Goal: Browse casually

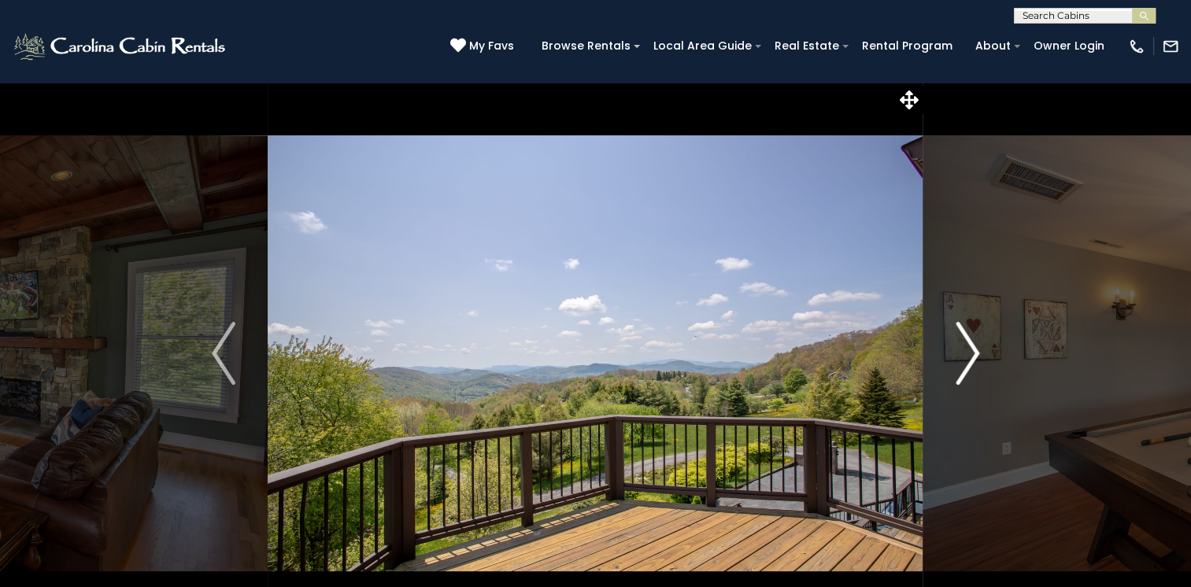
click at [973, 354] on img "Next" at bounding box center [968, 353] width 24 height 63
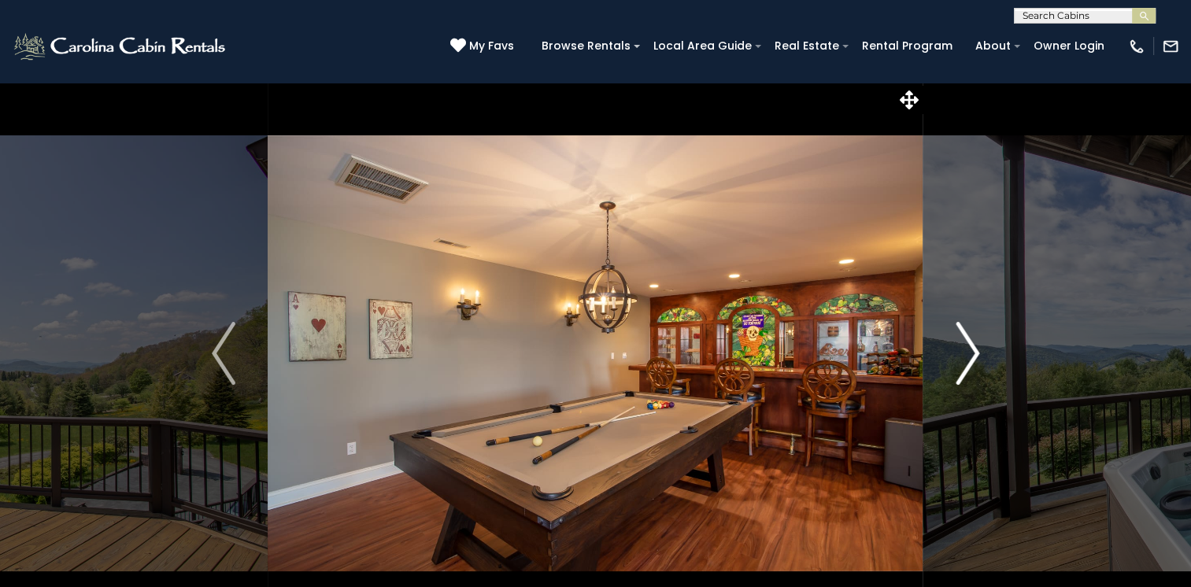
click at [973, 354] on img "Next" at bounding box center [968, 353] width 24 height 63
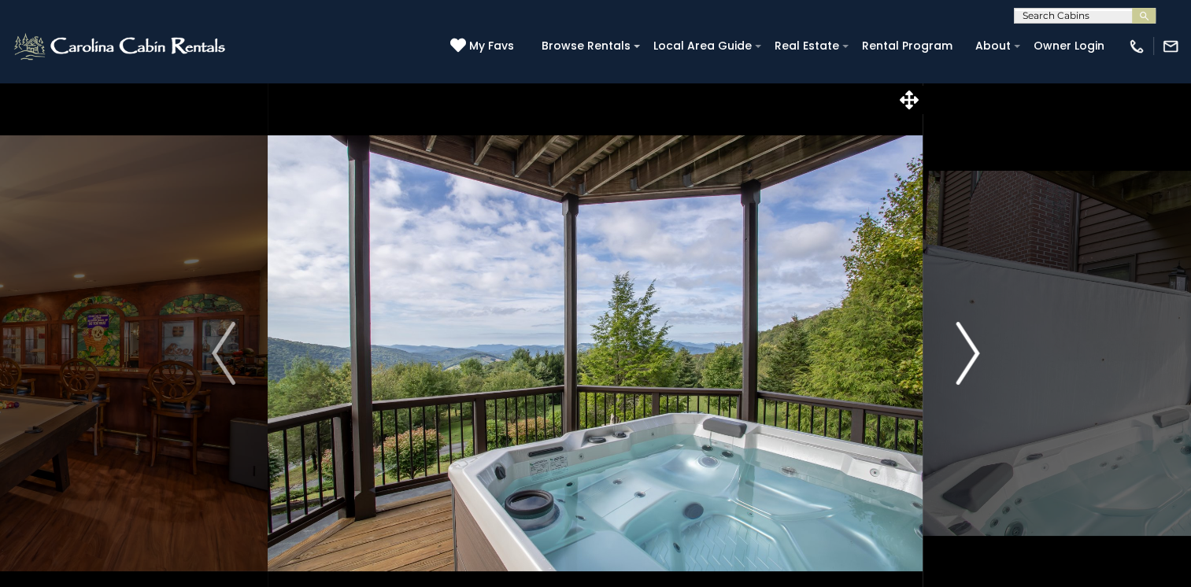
click at [973, 354] on img "Next" at bounding box center [968, 353] width 24 height 63
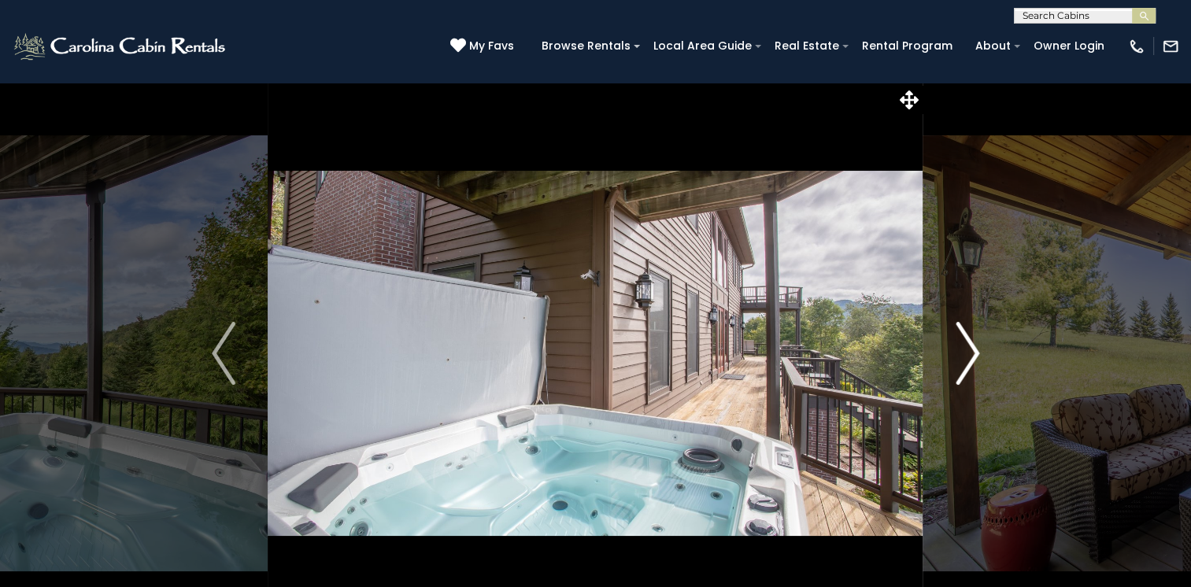
click at [973, 354] on img "Next" at bounding box center [968, 353] width 24 height 63
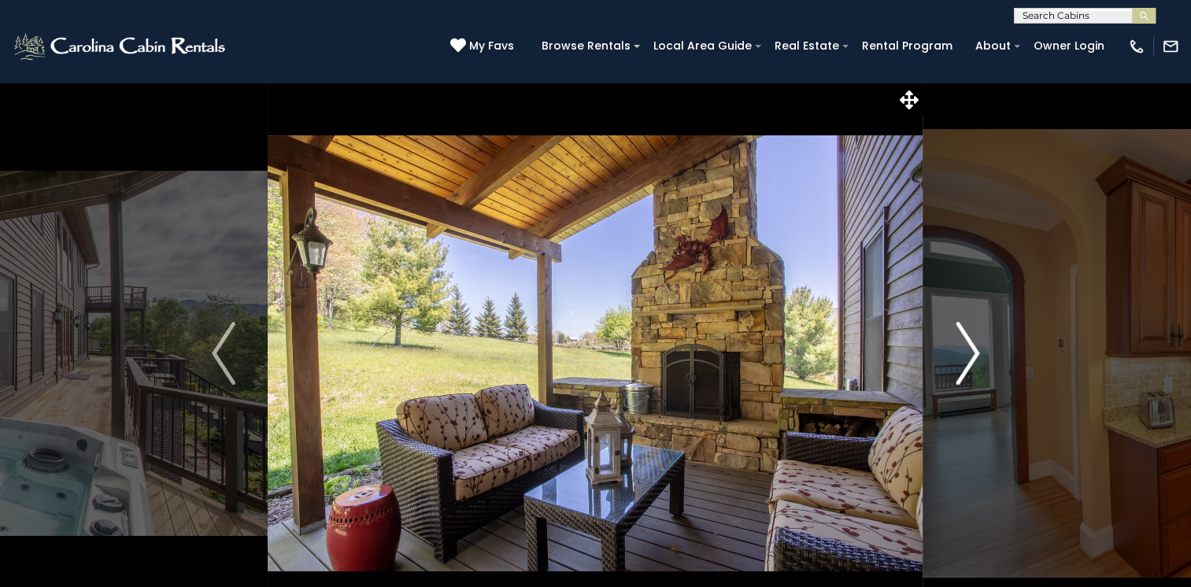
click at [973, 354] on img "Next" at bounding box center [968, 353] width 24 height 63
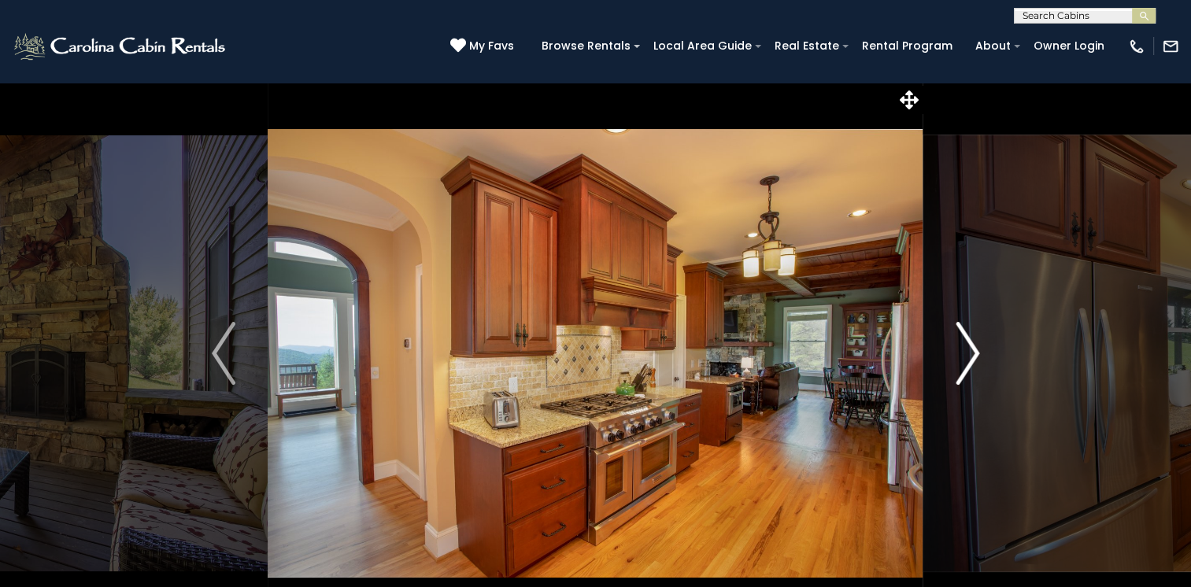
click at [975, 354] on img "Next" at bounding box center [968, 353] width 24 height 63
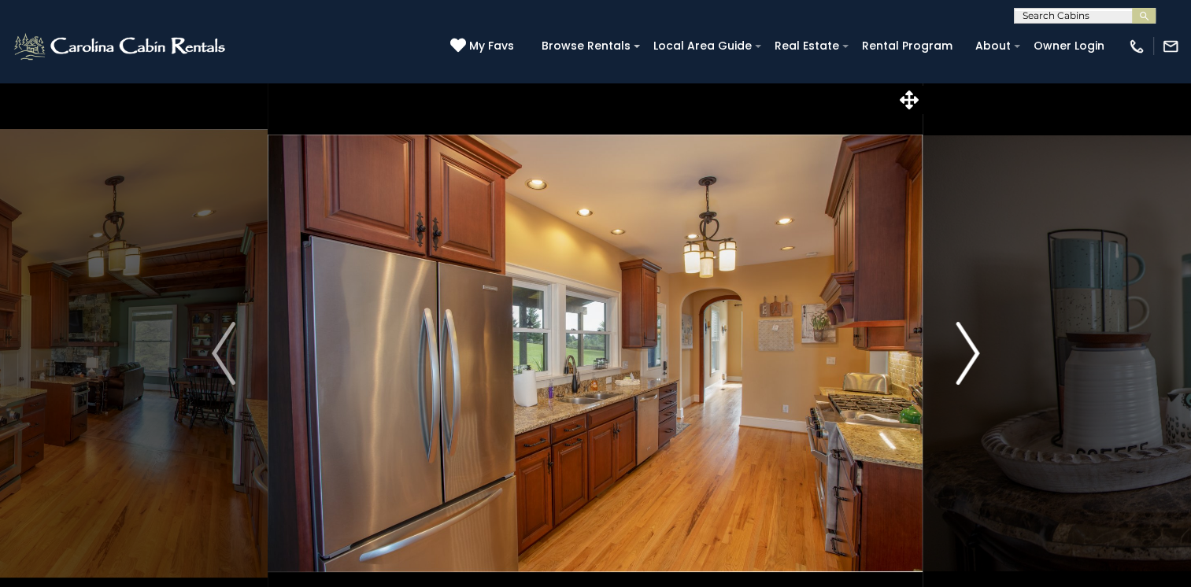
click at [975, 354] on img "Next" at bounding box center [968, 353] width 24 height 63
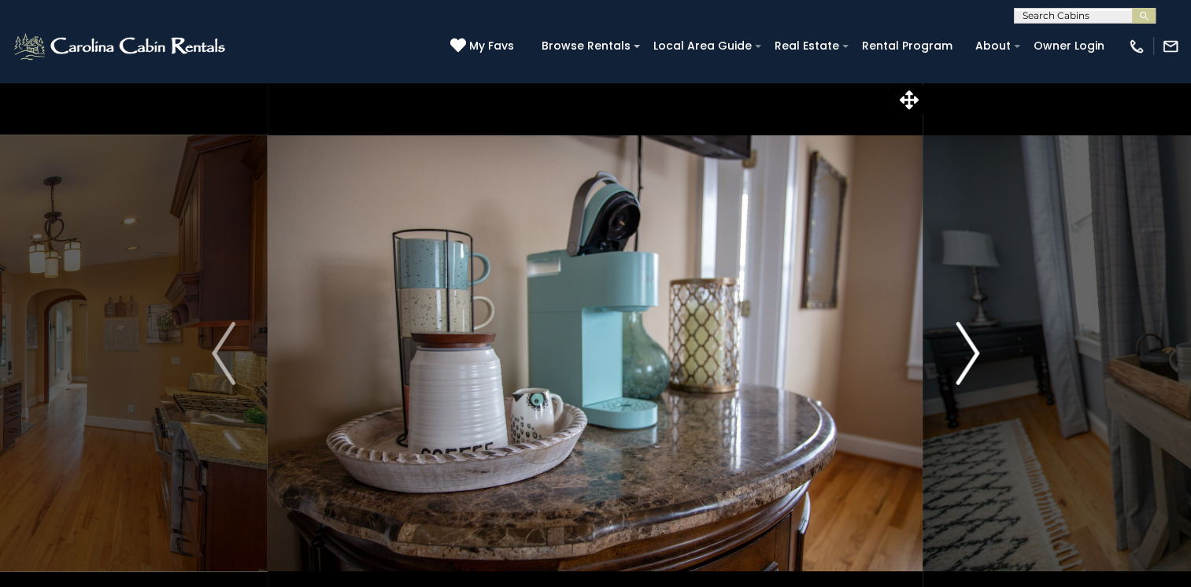
click at [975, 354] on img "Next" at bounding box center [968, 353] width 24 height 63
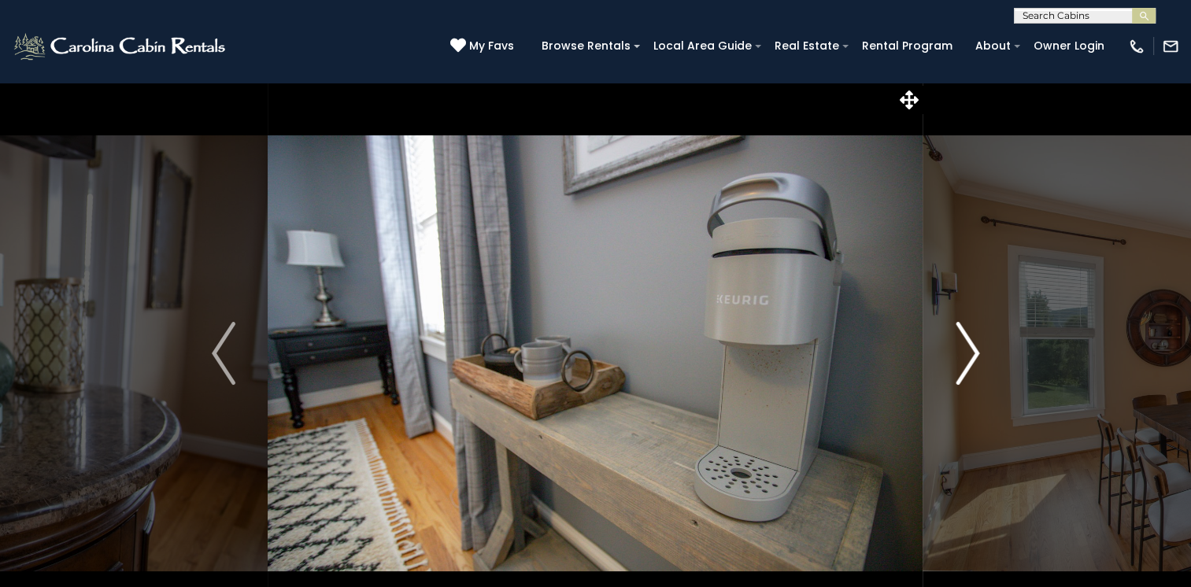
click at [975, 354] on img "Next" at bounding box center [968, 353] width 24 height 63
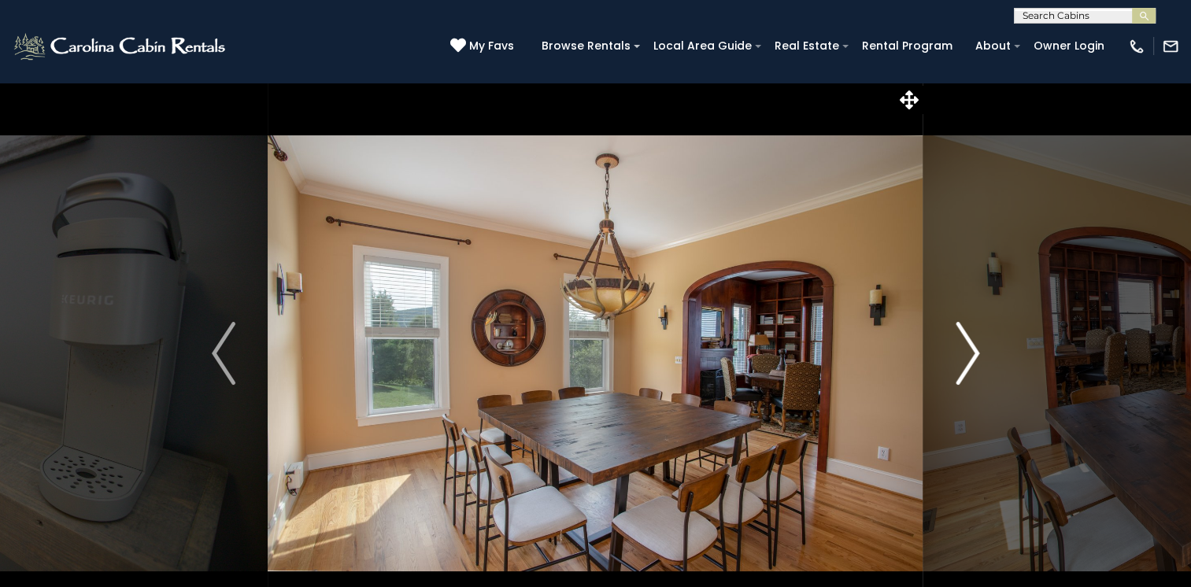
click at [975, 354] on img "Next" at bounding box center [968, 353] width 24 height 63
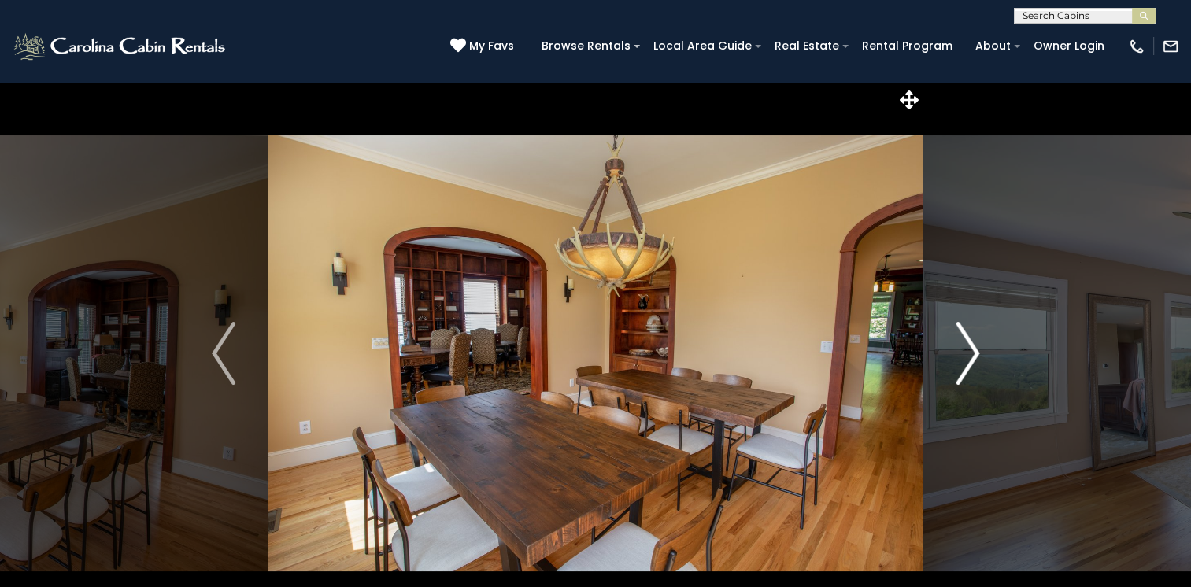
click at [975, 354] on img "Next" at bounding box center [968, 353] width 24 height 63
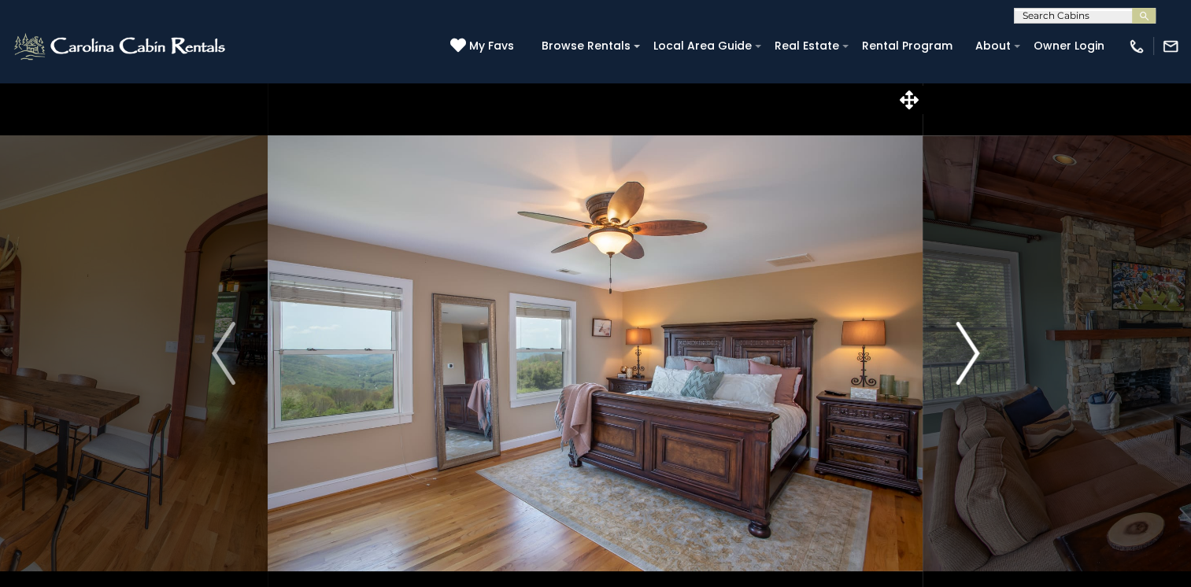
click at [975, 354] on img "Next" at bounding box center [968, 353] width 24 height 63
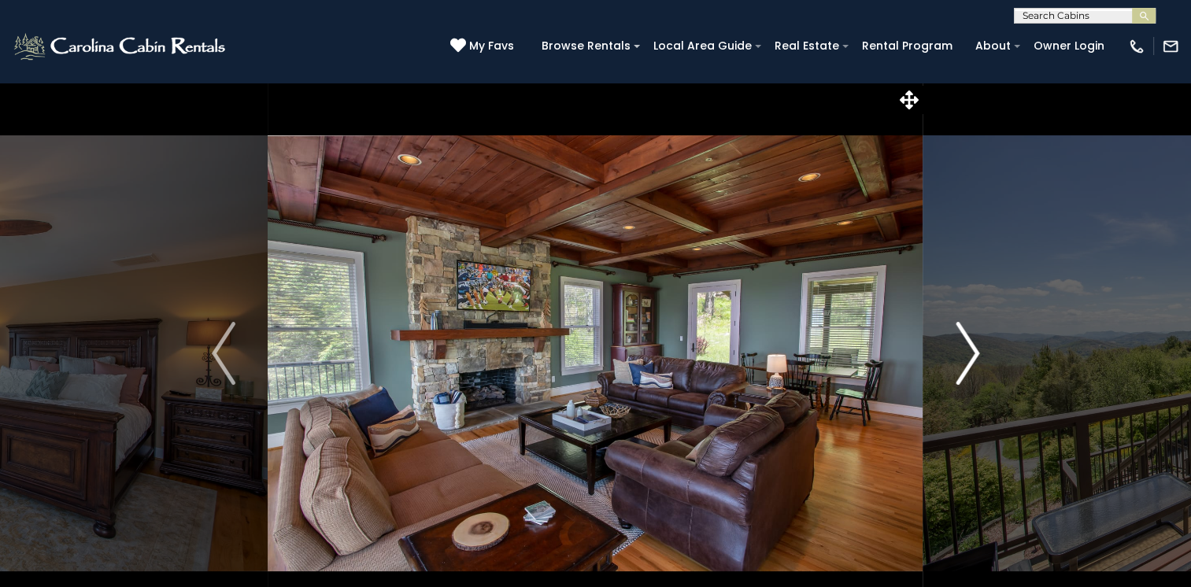
click at [975, 354] on img "Next" at bounding box center [968, 353] width 24 height 63
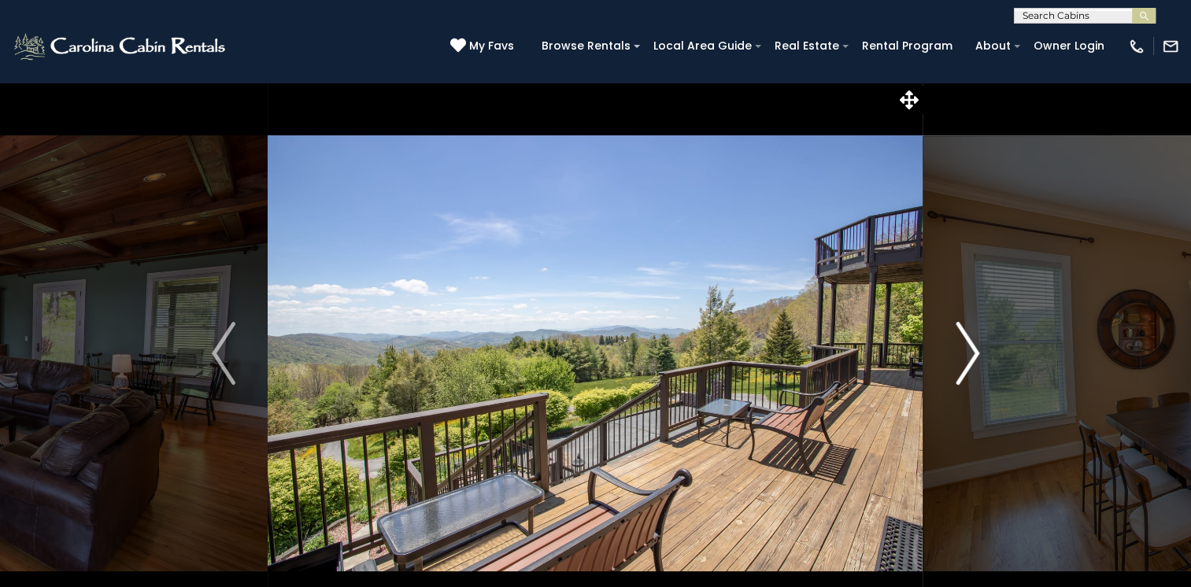
click at [975, 354] on img "Next" at bounding box center [968, 353] width 24 height 63
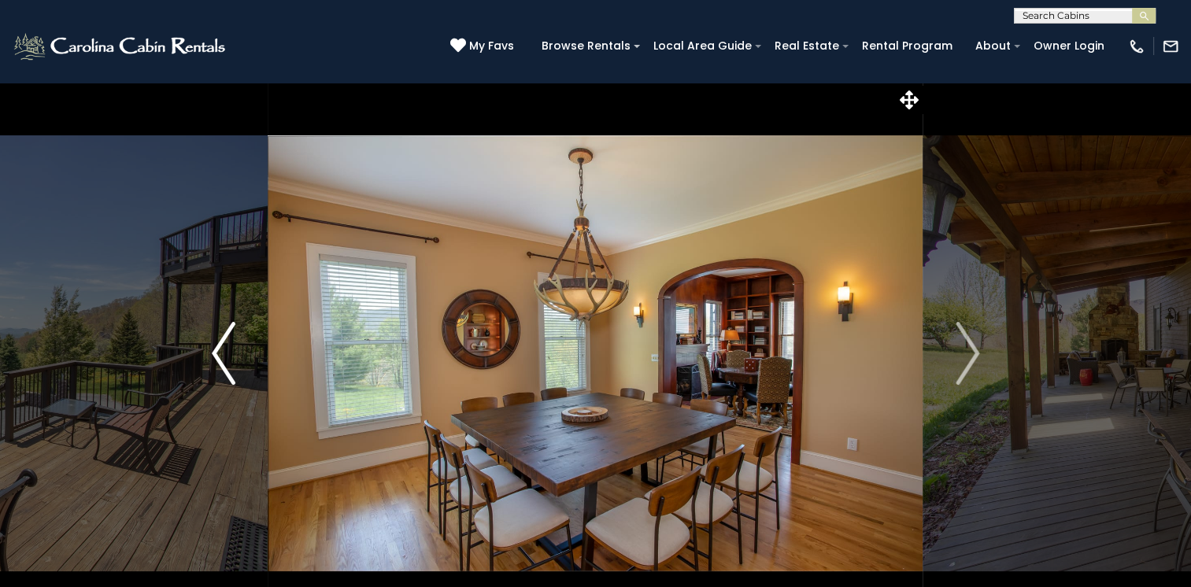
click at [212, 349] on img "Previous" at bounding box center [224, 353] width 24 height 63
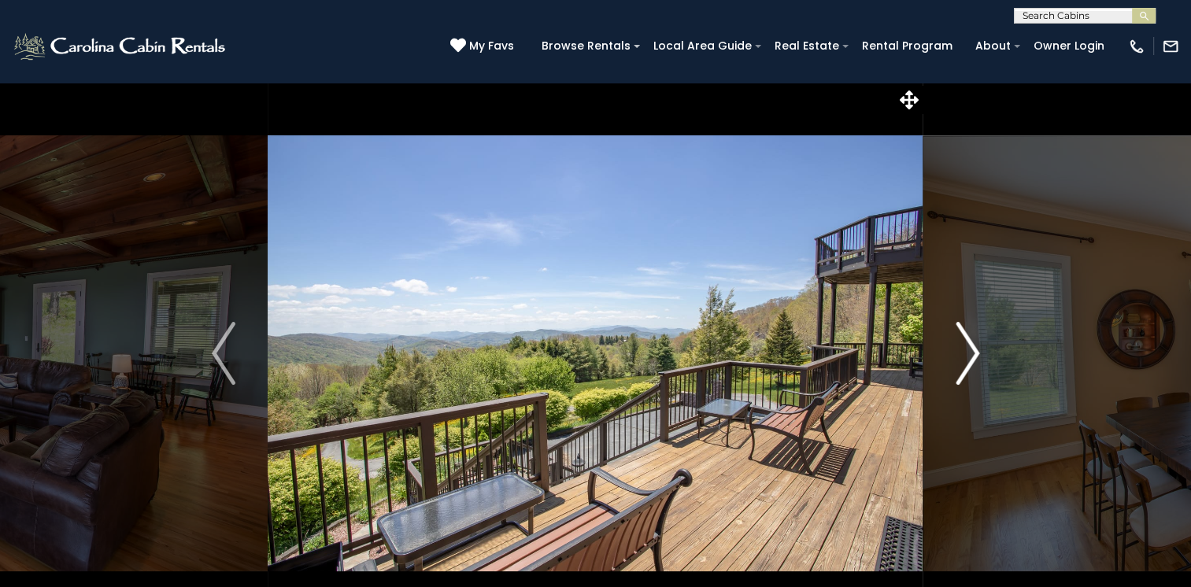
click at [976, 353] on img "Next" at bounding box center [968, 353] width 24 height 63
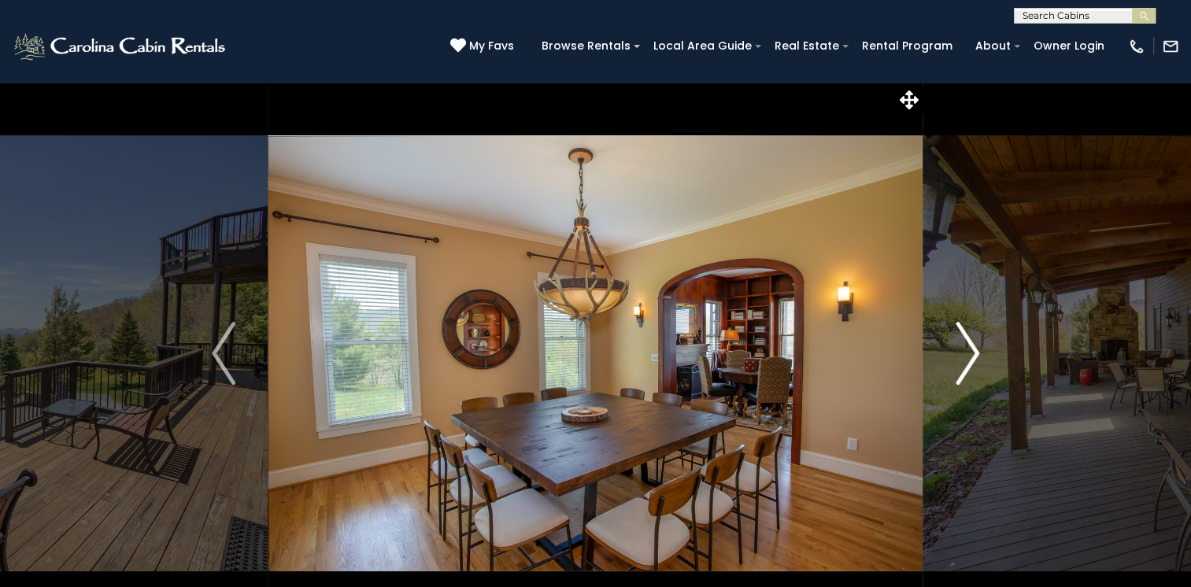
click at [976, 353] on img "Next" at bounding box center [968, 353] width 24 height 63
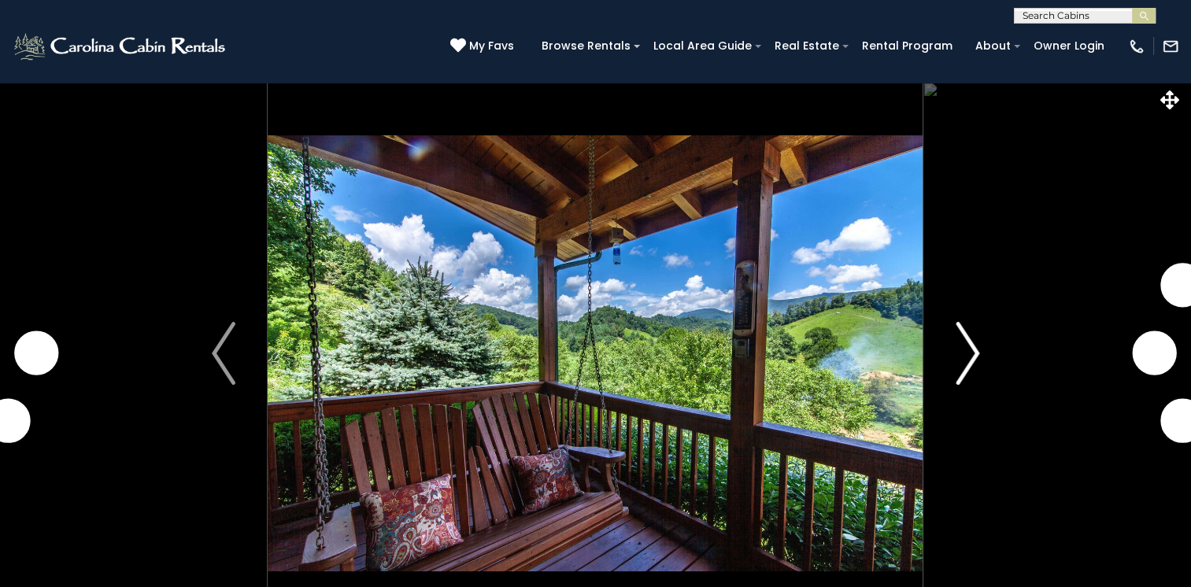
click at [976, 354] on img "Next" at bounding box center [968, 353] width 24 height 63
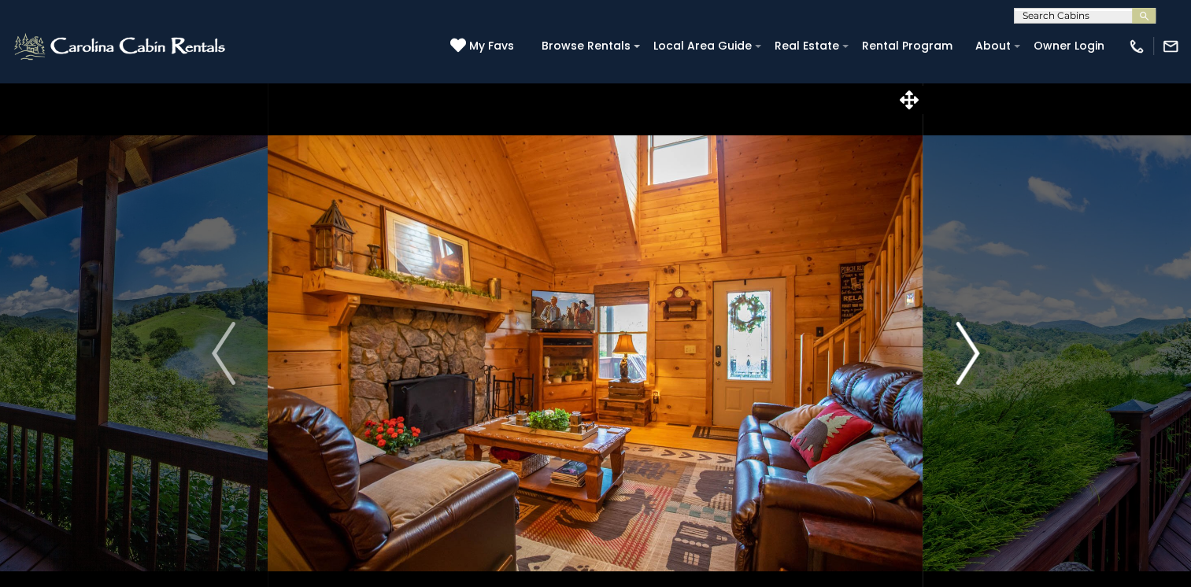
click at [975, 354] on img "Next" at bounding box center [968, 353] width 24 height 63
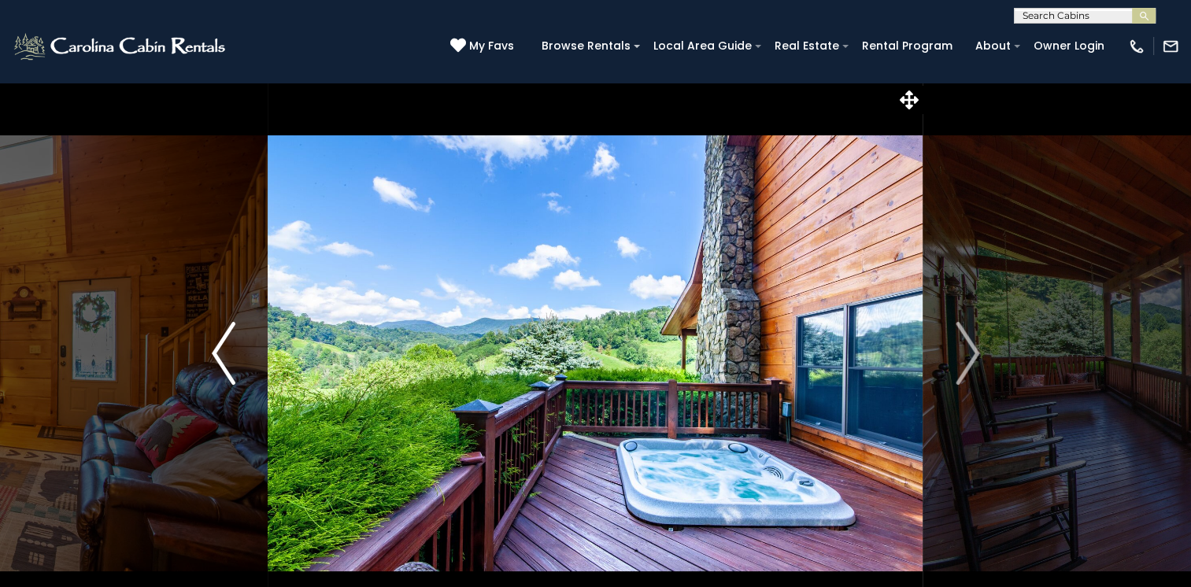
click at [212, 342] on img "Previous" at bounding box center [224, 353] width 24 height 63
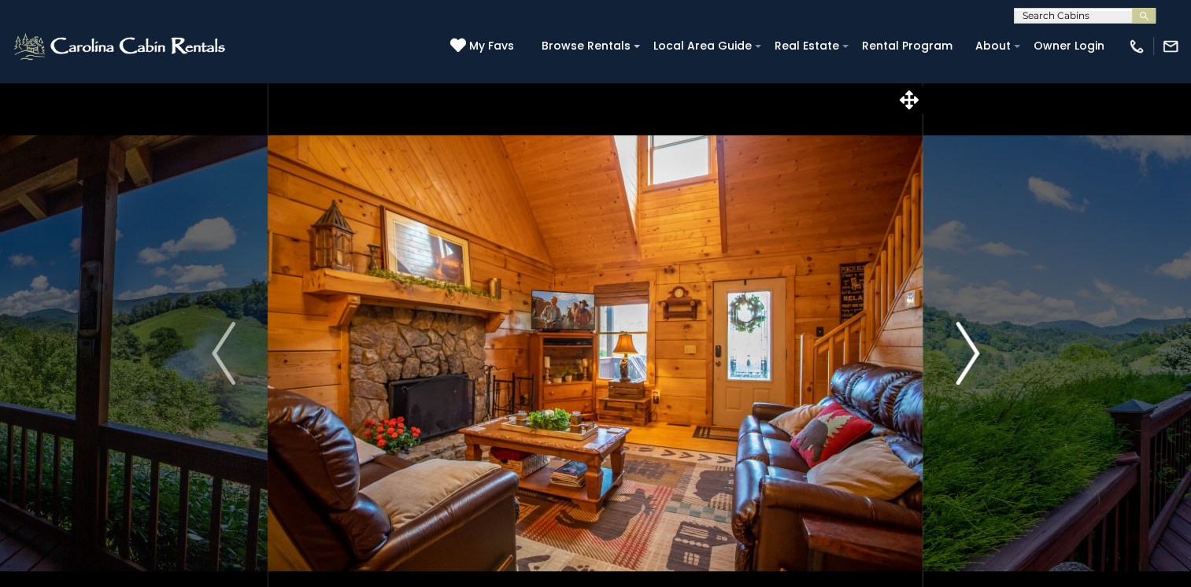
click at [973, 353] on img "Next" at bounding box center [968, 353] width 24 height 63
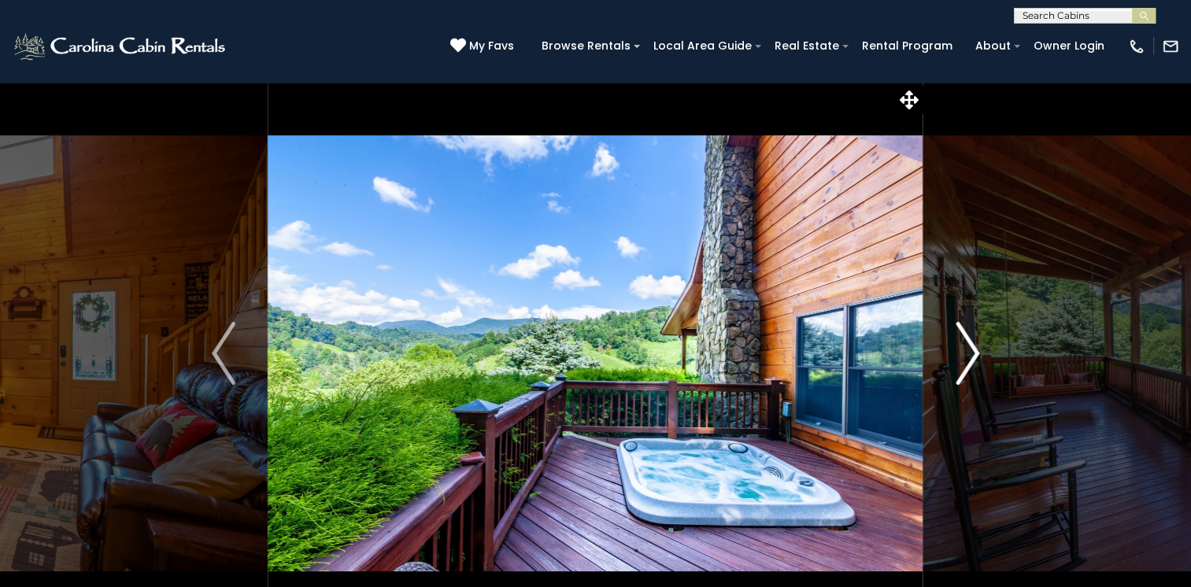
click at [973, 353] on img "Next" at bounding box center [968, 353] width 24 height 63
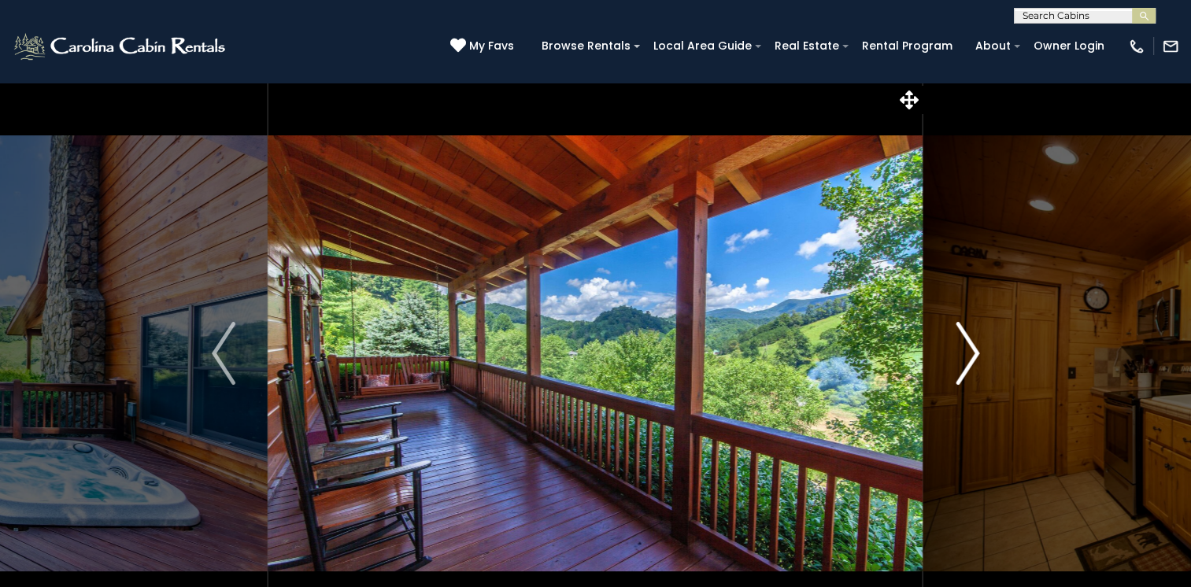
click at [973, 353] on img "Next" at bounding box center [968, 353] width 24 height 63
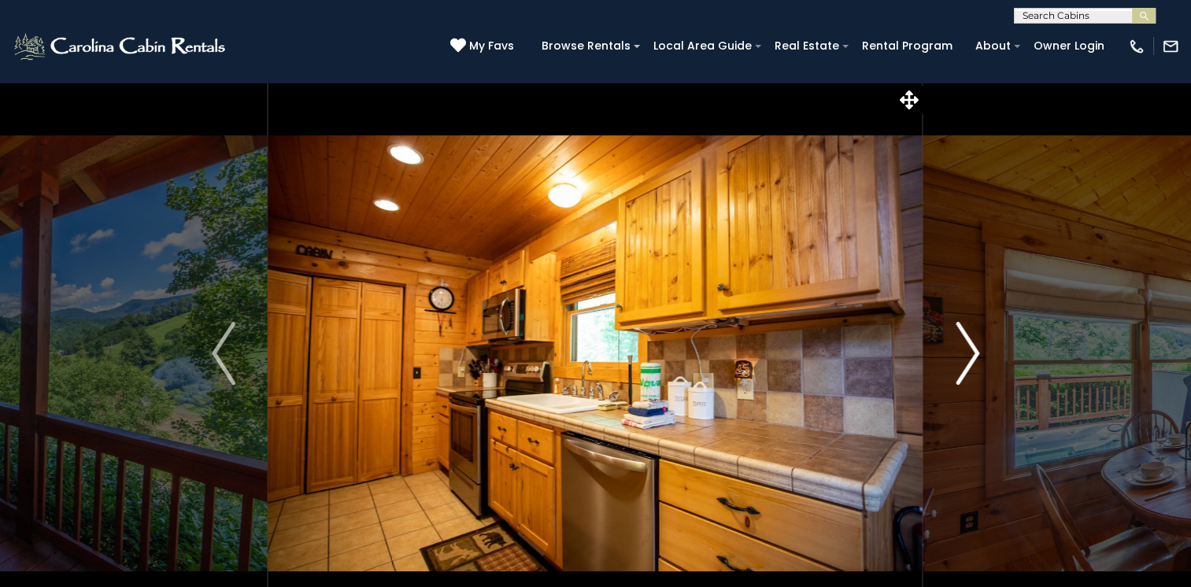
click at [973, 353] on img "Next" at bounding box center [968, 353] width 24 height 63
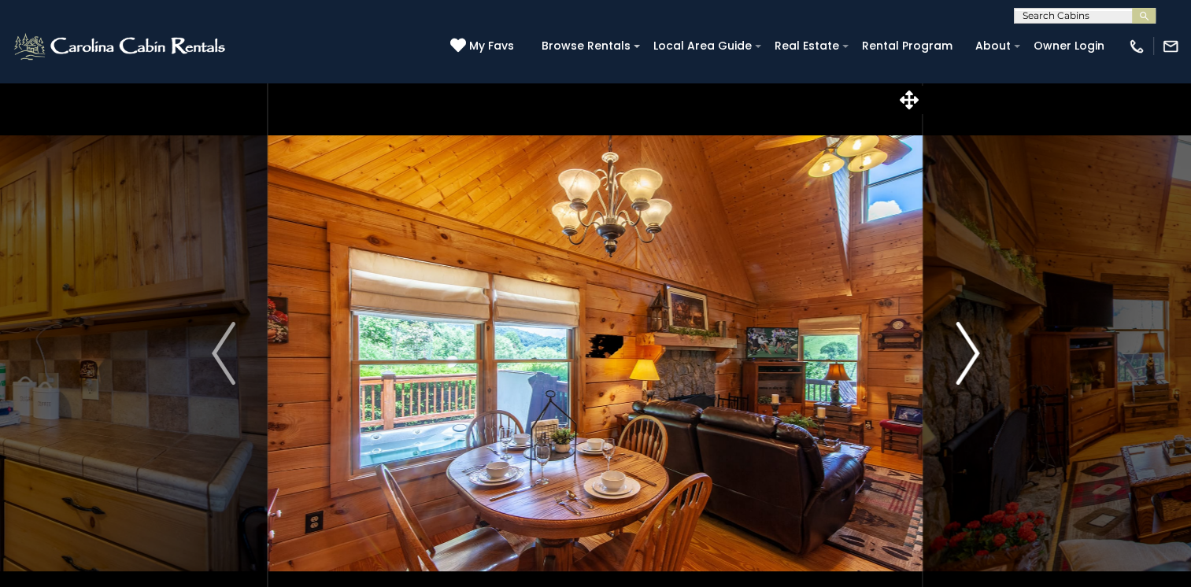
click at [973, 353] on img "Next" at bounding box center [968, 353] width 24 height 63
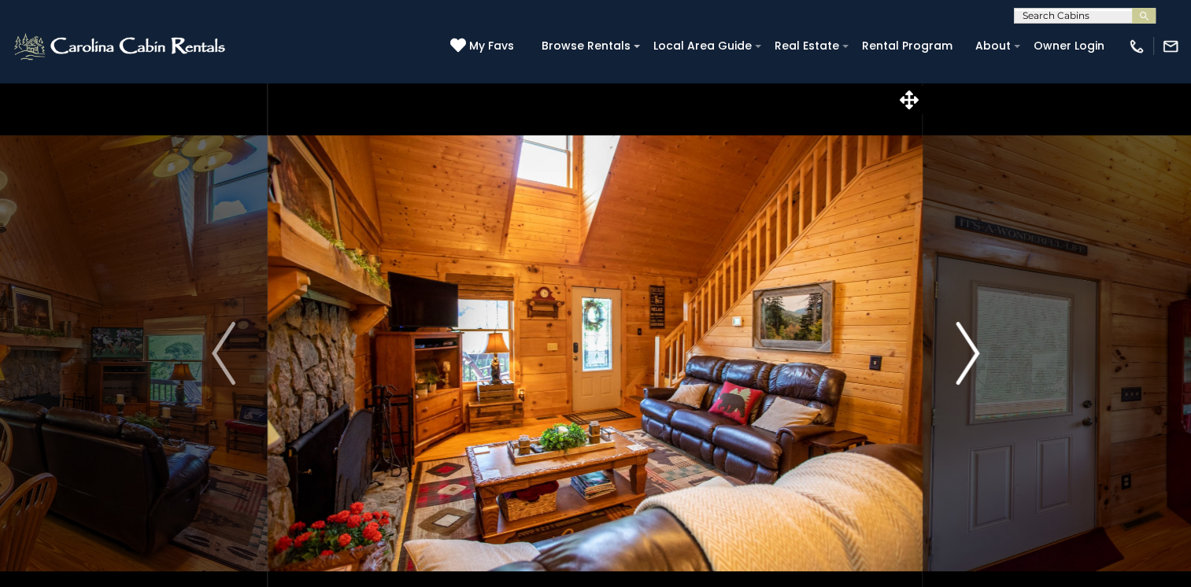
click at [973, 353] on img "Next" at bounding box center [968, 353] width 24 height 63
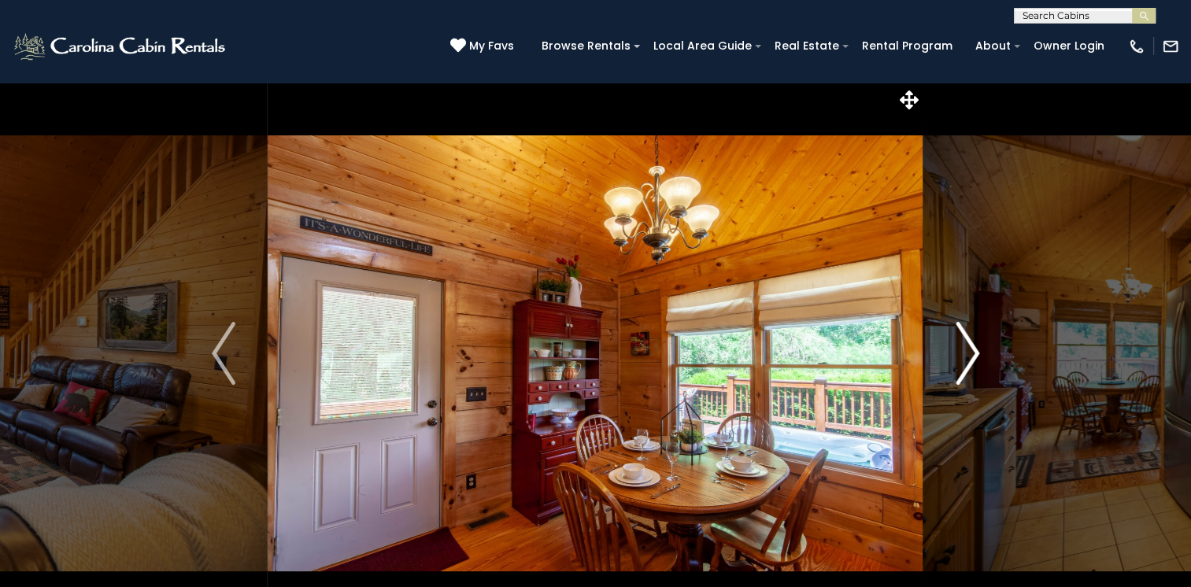
click at [973, 353] on img "Next" at bounding box center [968, 353] width 24 height 63
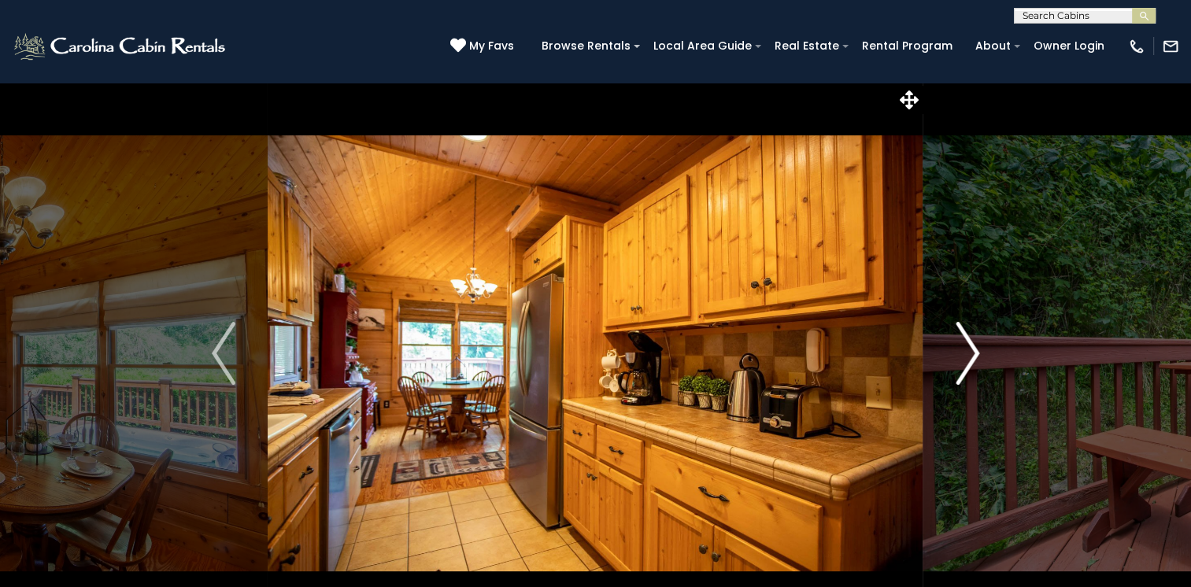
click at [973, 353] on img "Next" at bounding box center [968, 353] width 24 height 63
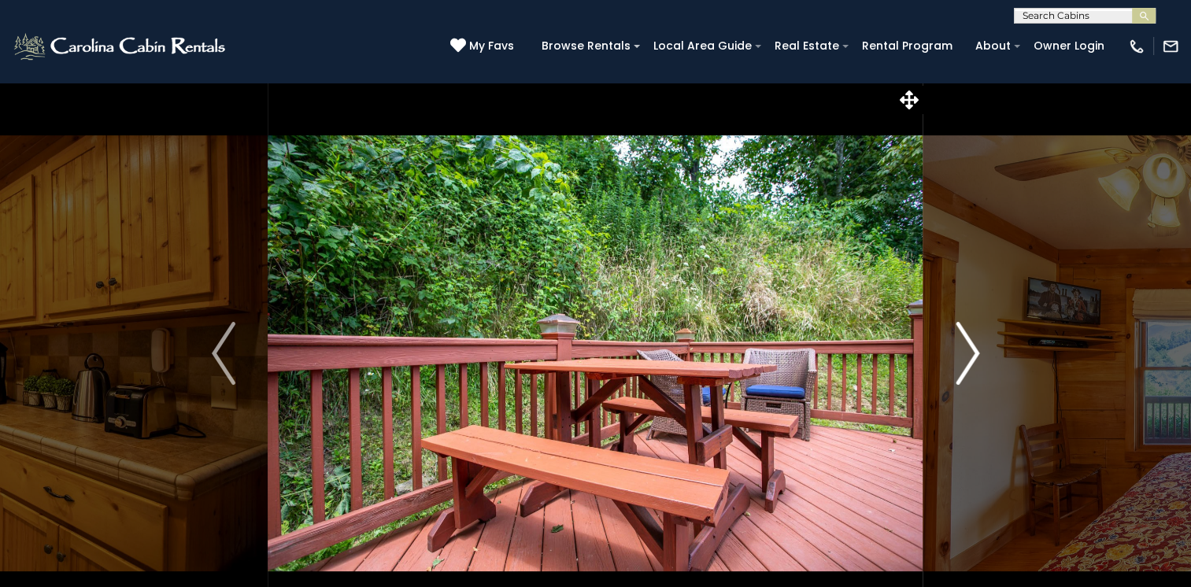
click at [973, 353] on img "Next" at bounding box center [968, 353] width 24 height 63
